Goal: Transaction & Acquisition: Purchase product/service

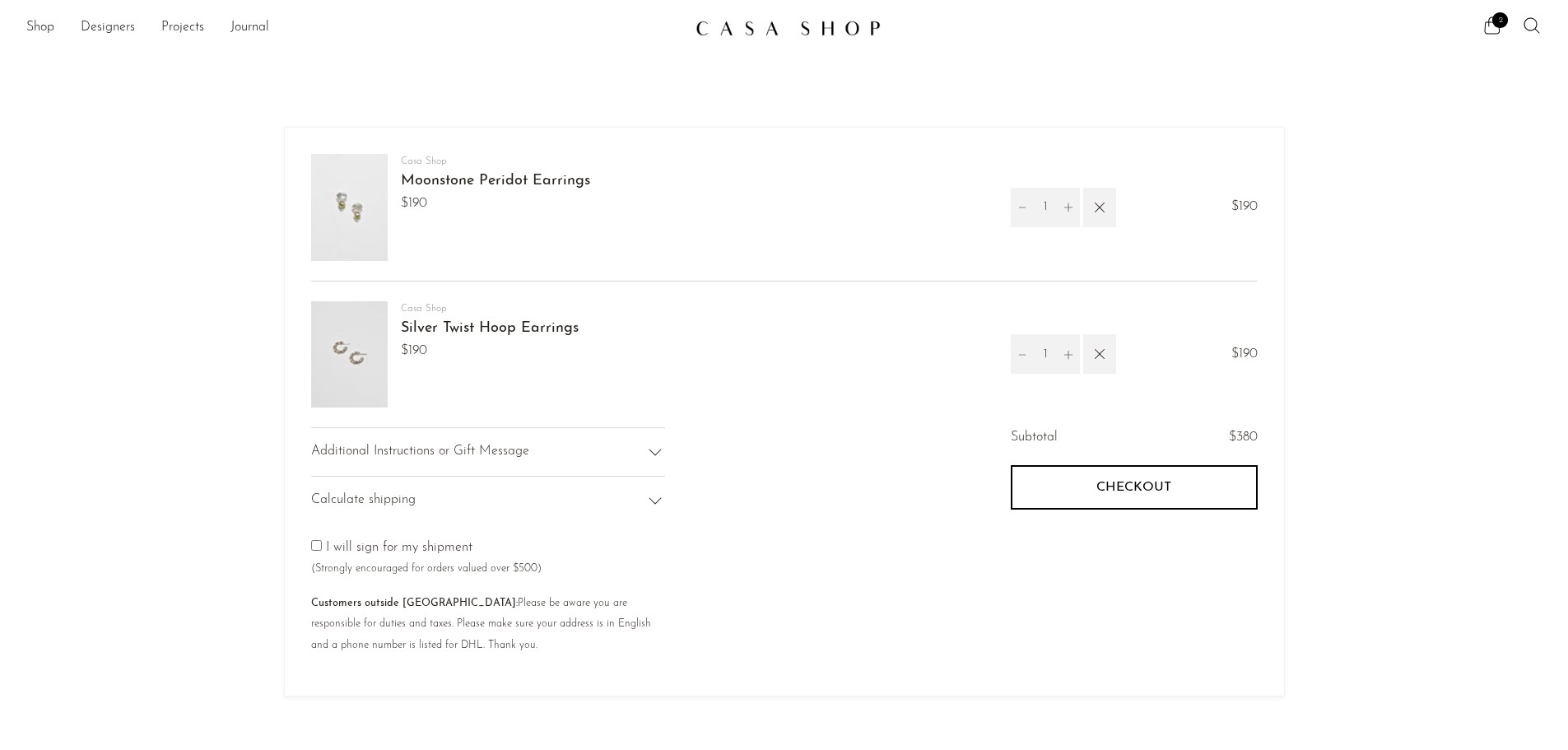
click at [332, 201] on img at bounding box center [349, 207] width 77 height 107
click at [495, 183] on link "Moonstone Peridot Earrings" at bounding box center [495, 180] width 190 height 14
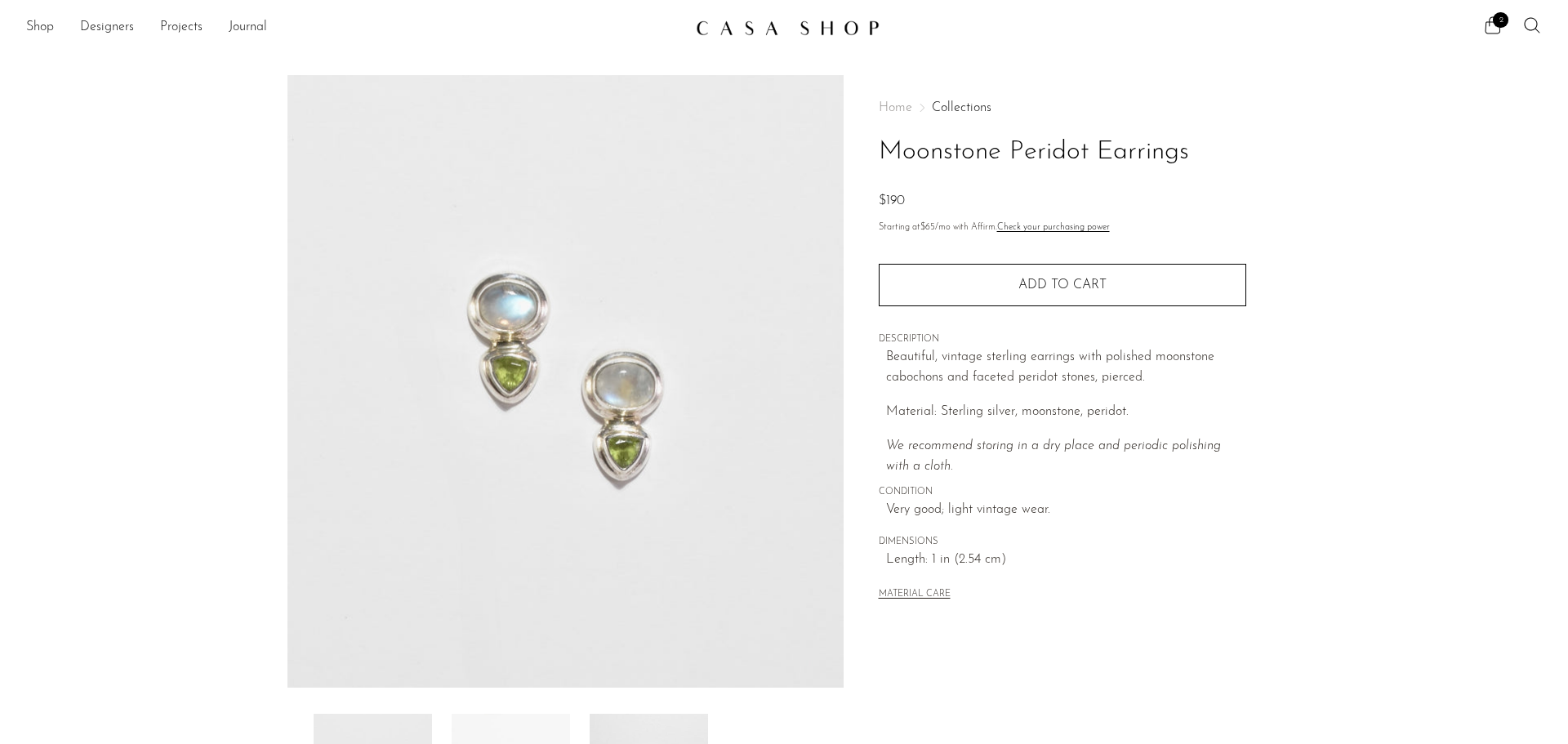
click at [1483, 24] on div "2" at bounding box center [1214, 28] width 656 height 25
click at [1497, 31] on icon at bounding box center [1493, 25] width 20 height 20
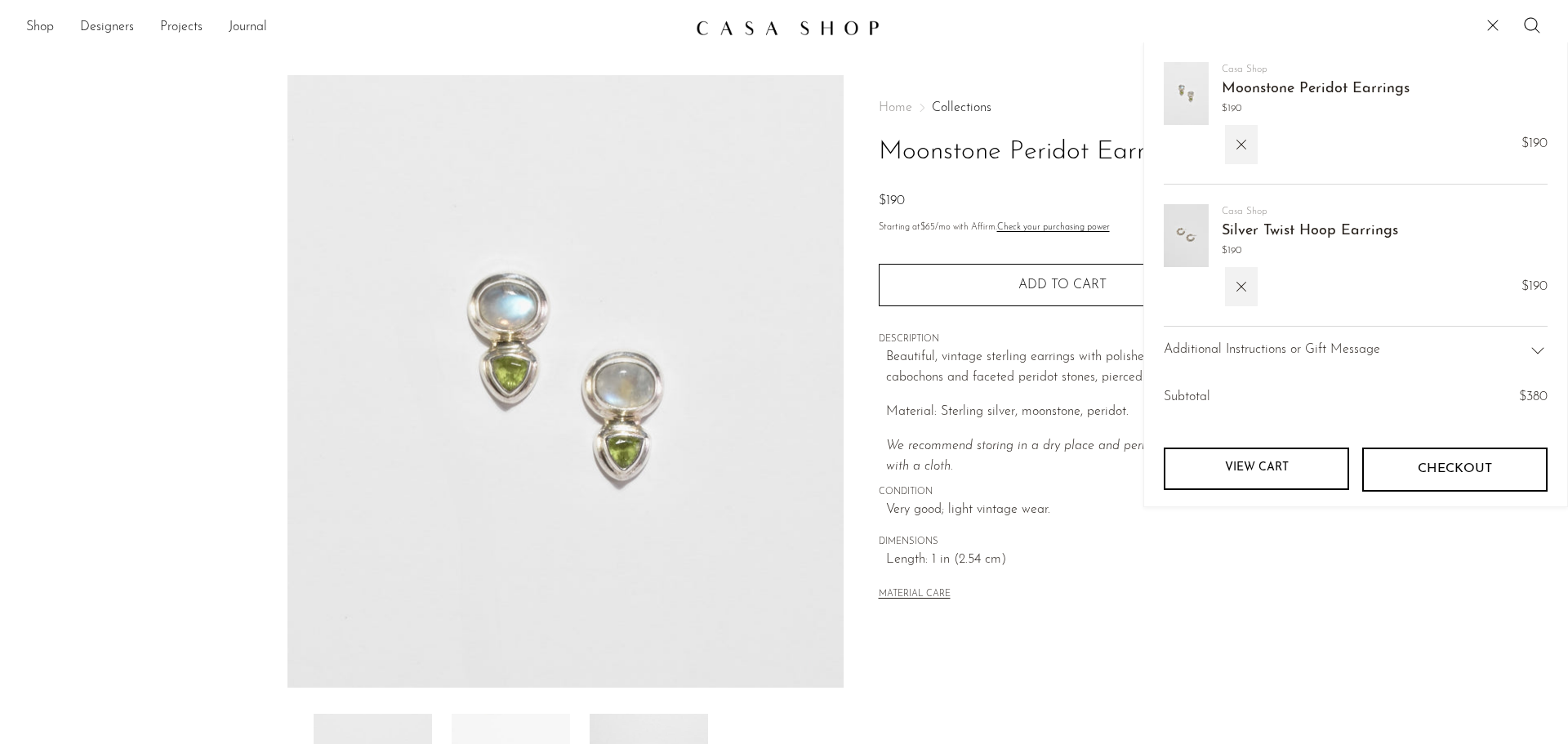
click at [1297, 228] on link "Silver Twist Hoop Earrings" at bounding box center [1310, 230] width 177 height 14
